Goal: Information Seeking & Learning: Learn about a topic

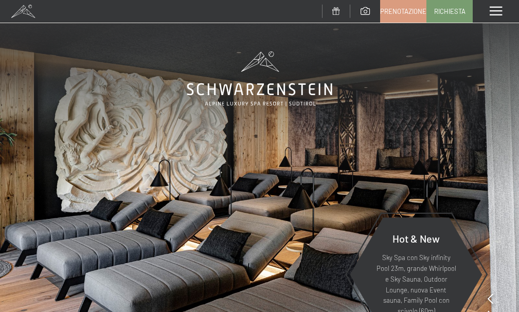
click at [490, 14] on span at bounding box center [495, 11] width 12 height 9
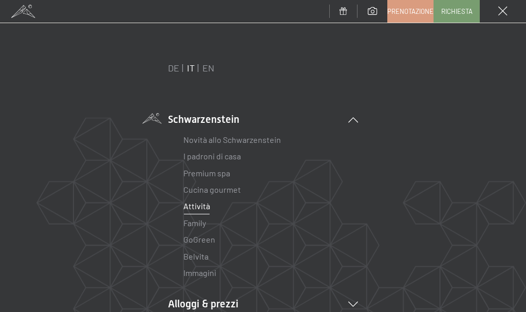
click at [197, 207] on link "Attività" at bounding box center [197, 206] width 27 height 10
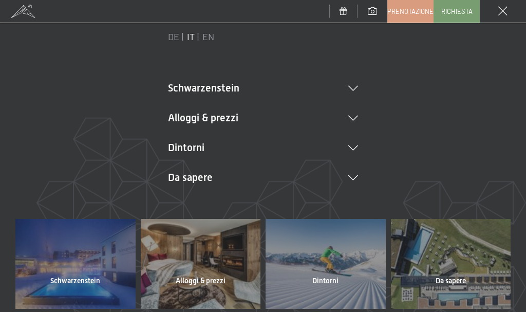
scroll to position [103, 0]
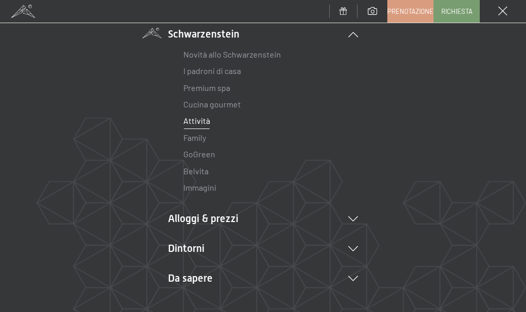
scroll to position [103, 0]
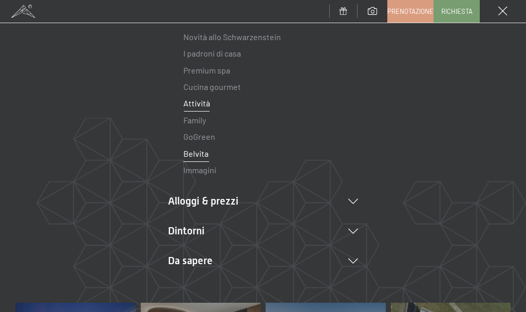
click at [194, 156] on link "Belvita" at bounding box center [196, 154] width 25 height 10
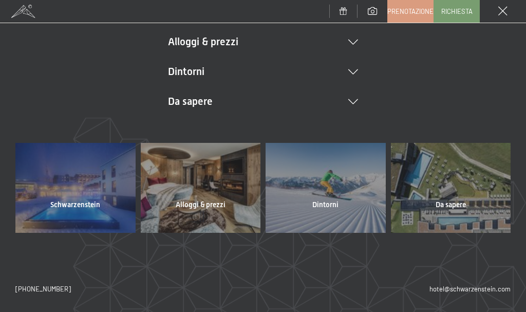
scroll to position [108, 0]
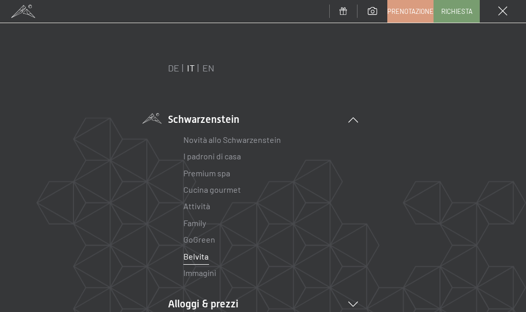
click at [349, 121] on icon at bounding box center [354, 119] width 10 height 5
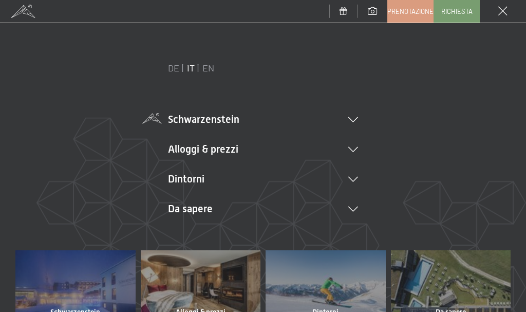
click at [352, 117] on icon at bounding box center [354, 119] width 10 height 5
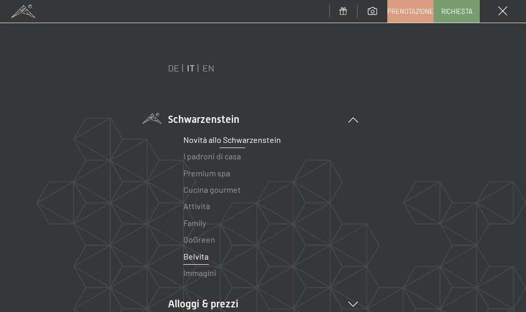
click at [232, 136] on link "Novità allo Schwarzenstein" at bounding box center [233, 140] width 98 height 10
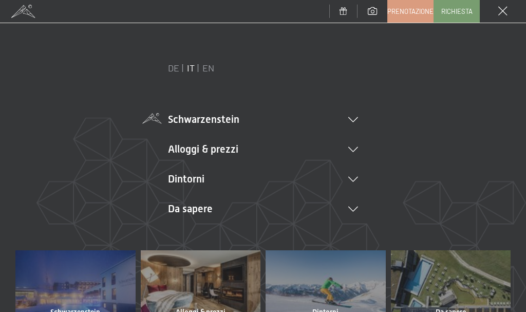
click at [353, 118] on icon at bounding box center [354, 119] width 10 height 5
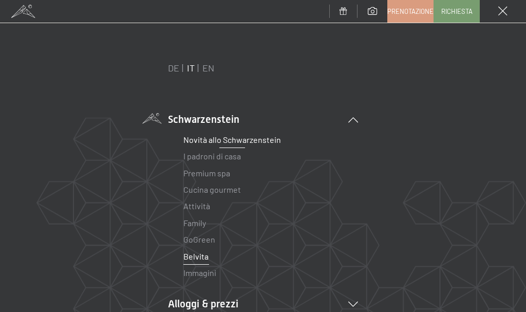
click at [192, 140] on link "Novità allo Schwarzenstein" at bounding box center [233, 140] width 98 height 10
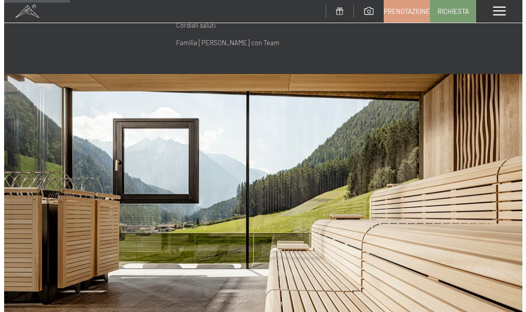
scroll to position [360, 0]
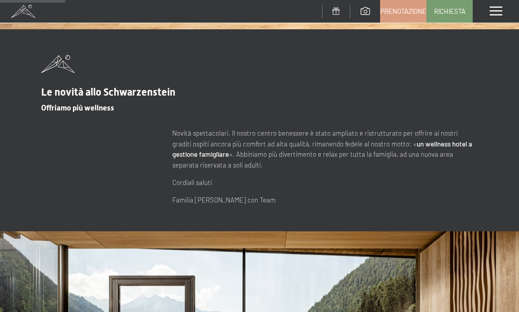
click at [499, 16] on div "Menu" at bounding box center [495, 11] width 46 height 23
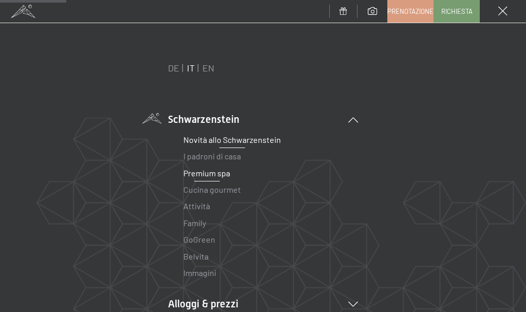
click at [207, 173] on link "Premium spa" at bounding box center [207, 173] width 47 height 10
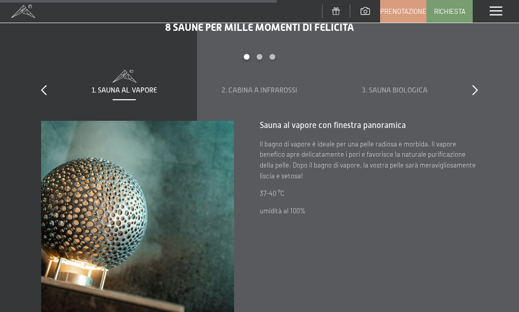
scroll to position [2305, 0]
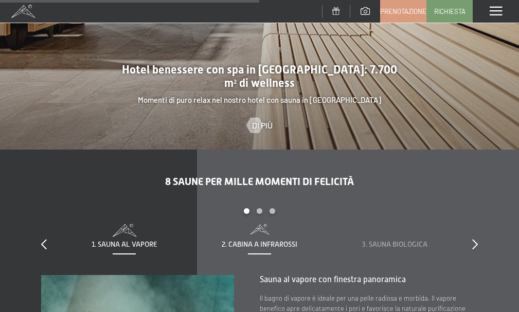
click at [266, 224] on div "2. Cabina a infrarossi" at bounding box center [259, 237] width 115 height 26
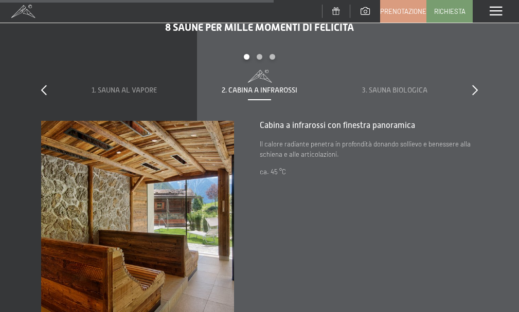
scroll to position [2434, 0]
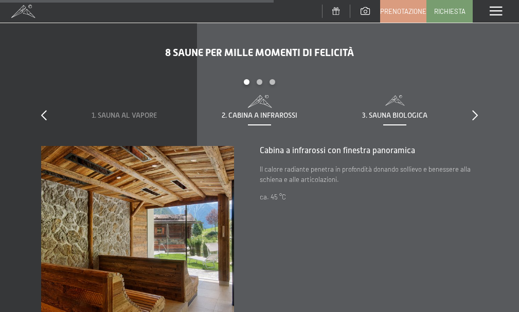
click at [397, 95] on div "3. Sauna biologica" at bounding box center [394, 108] width 115 height 26
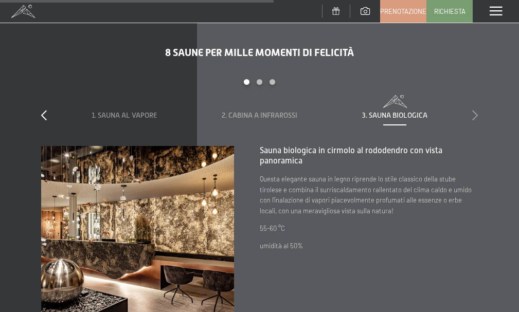
click at [475, 110] on icon at bounding box center [475, 115] width 6 height 10
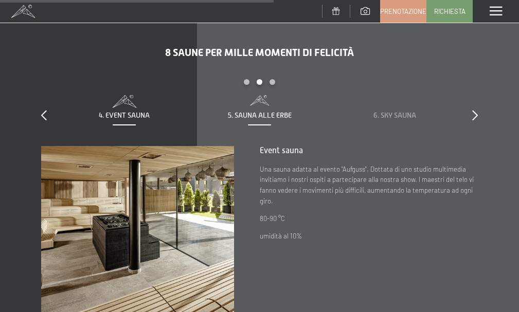
click at [243, 111] on span "5. Sauna alle erbe" at bounding box center [260, 115] width 64 height 8
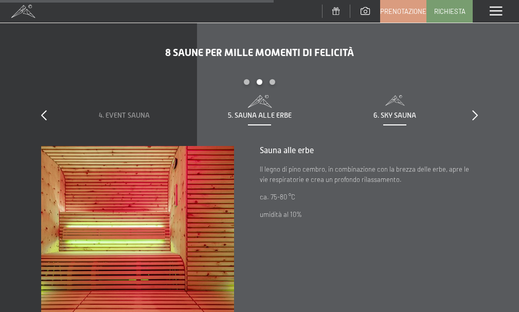
click at [374, 111] on div "6. Sky Sauna" at bounding box center [394, 116] width 115 height 10
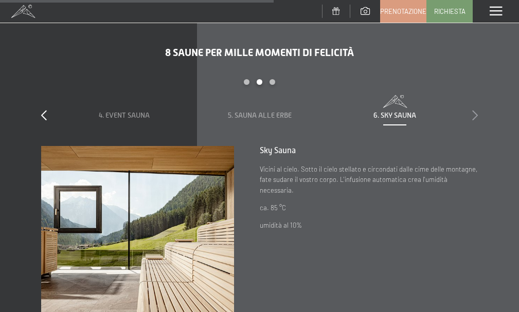
click at [475, 110] on icon at bounding box center [475, 115] width 6 height 10
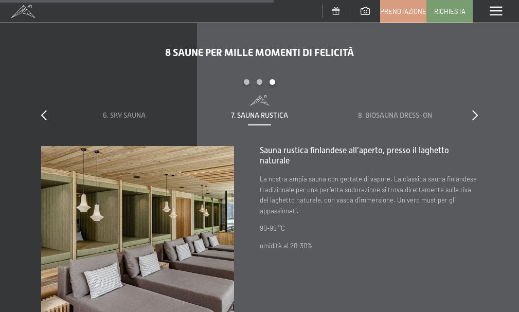
click at [255, 111] on span "7. Sauna rustica" at bounding box center [259, 115] width 57 height 8
click at [381, 111] on span "8. Biosauna dress-on" at bounding box center [395, 115] width 74 height 8
